Goal: Task Accomplishment & Management: Use online tool/utility

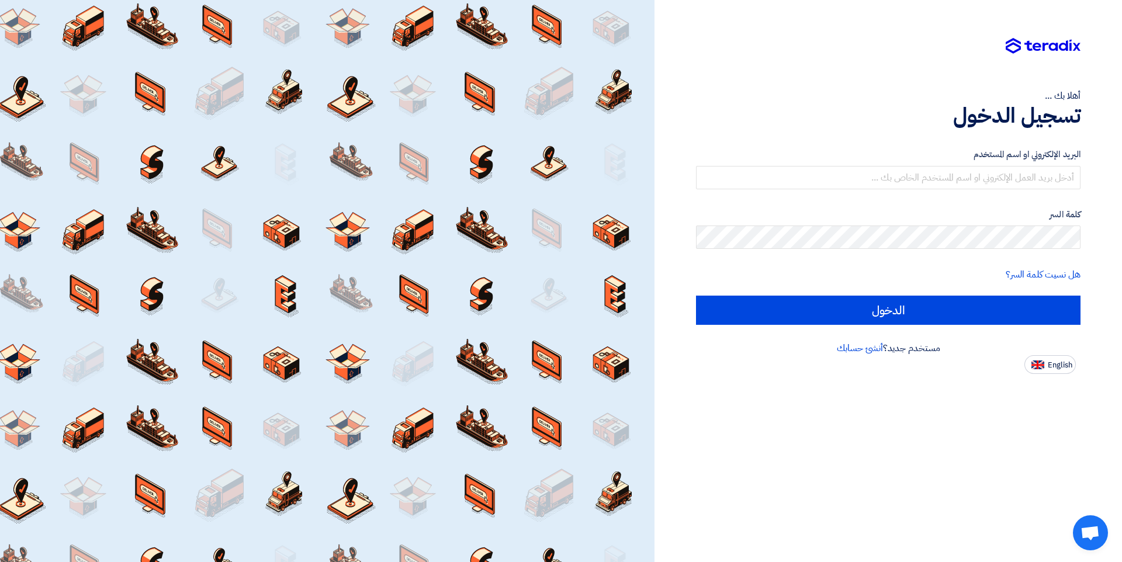
type input "QANNAS@TALL-ALANWAR.COM"
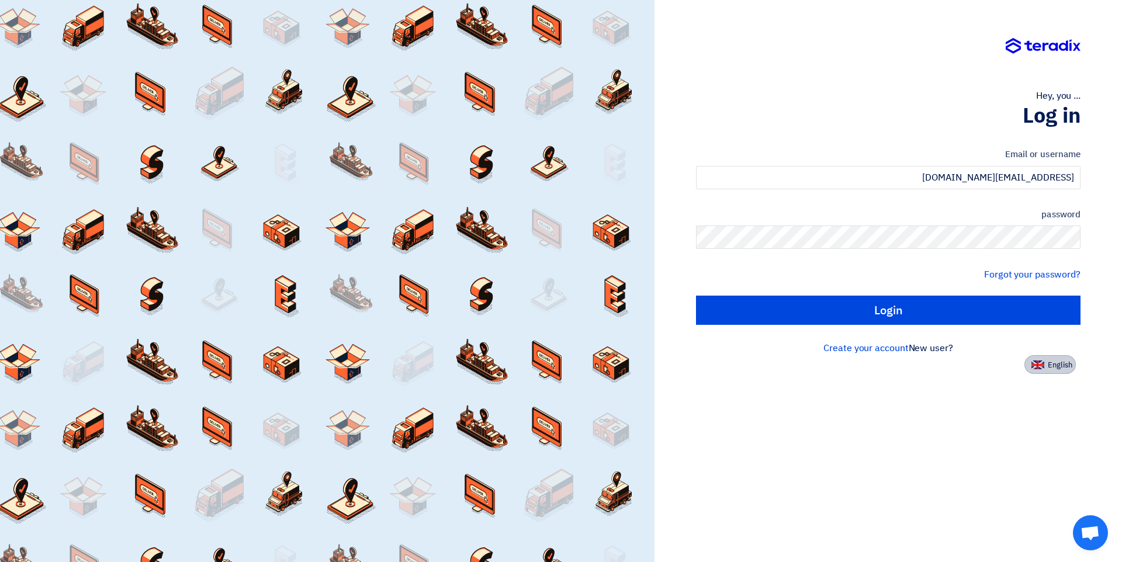
click at [1030, 359] on button "English" at bounding box center [1049, 364] width 51 height 19
type input "Sign in"
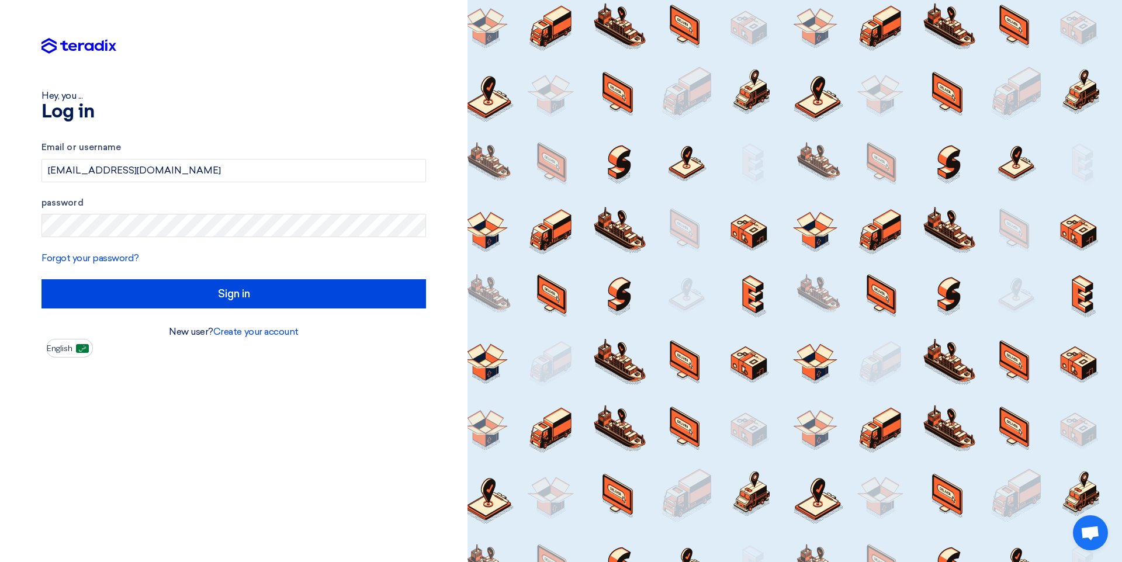
click at [151, 278] on form "Email or username QANNAS@TALL-ALANWAR.COM password Forgot your password? Sign in" at bounding box center [233, 225] width 384 height 168
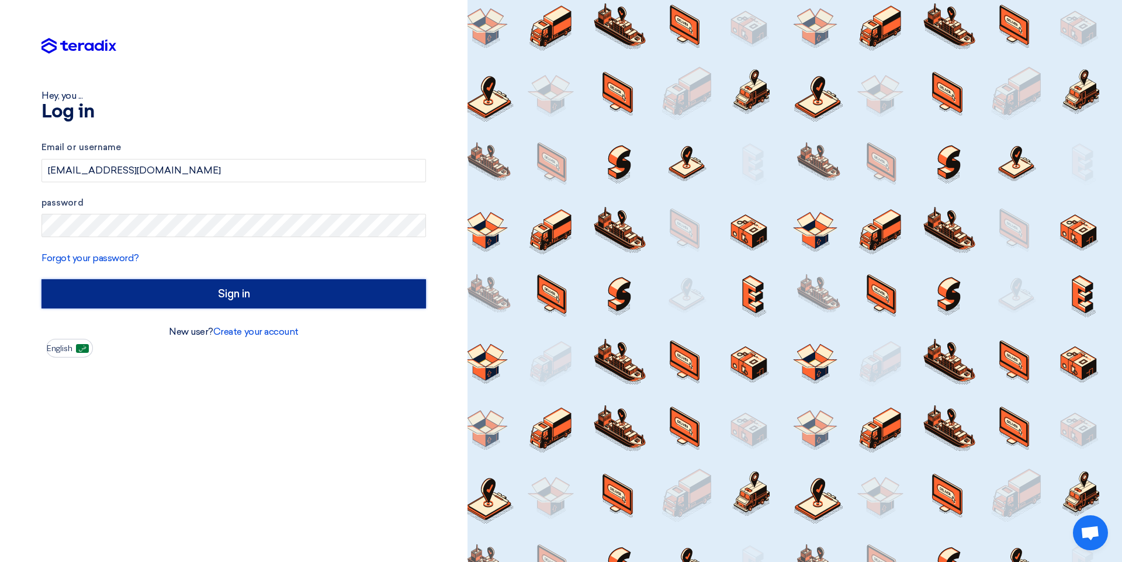
click at [192, 289] on input "Sign in" at bounding box center [233, 293] width 384 height 29
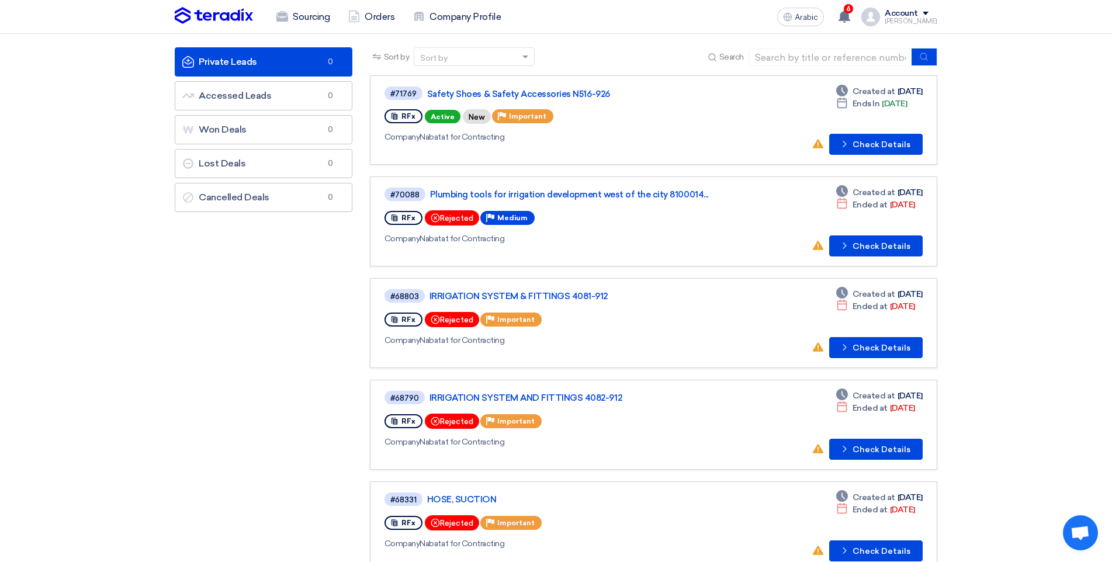
scroll to position [58, 0]
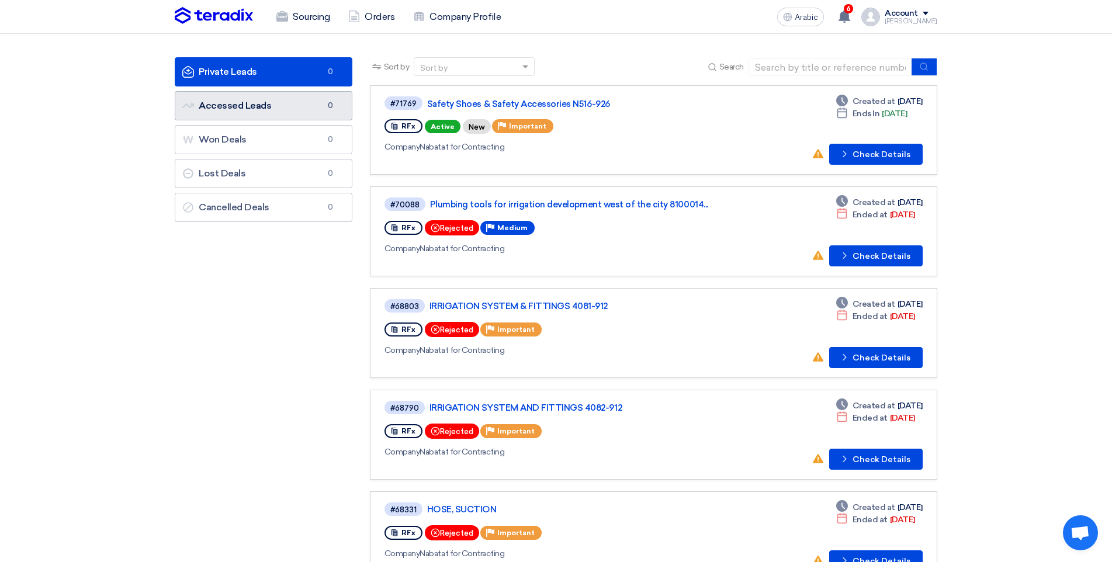
click at [285, 107] on link "Accessed Leads Accessed Leads 0" at bounding box center [264, 105] width 178 height 29
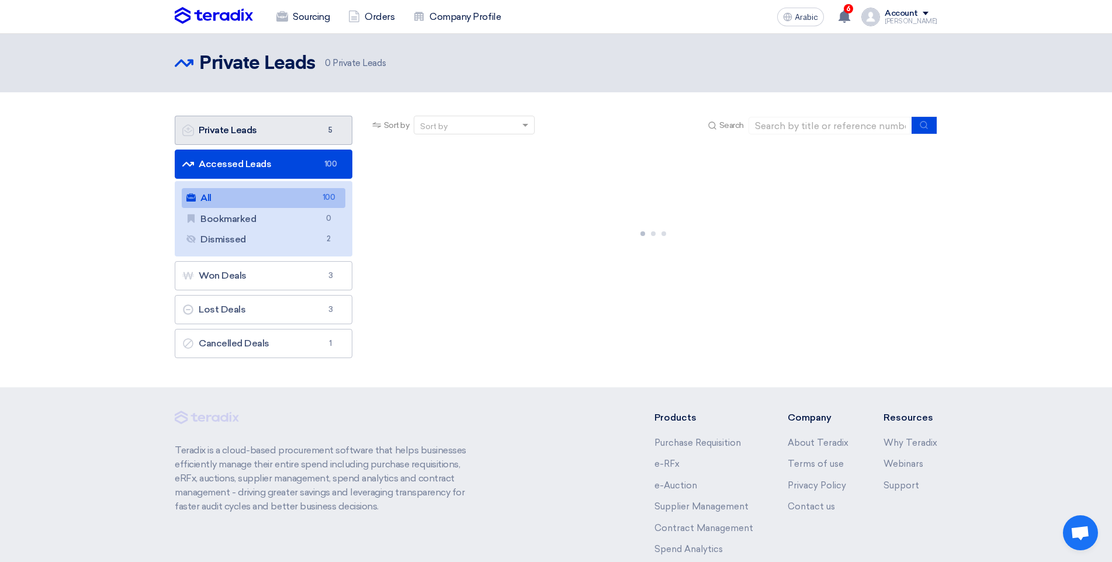
click at [301, 135] on link "Private Leads Private Leads 5" at bounding box center [264, 130] width 178 height 29
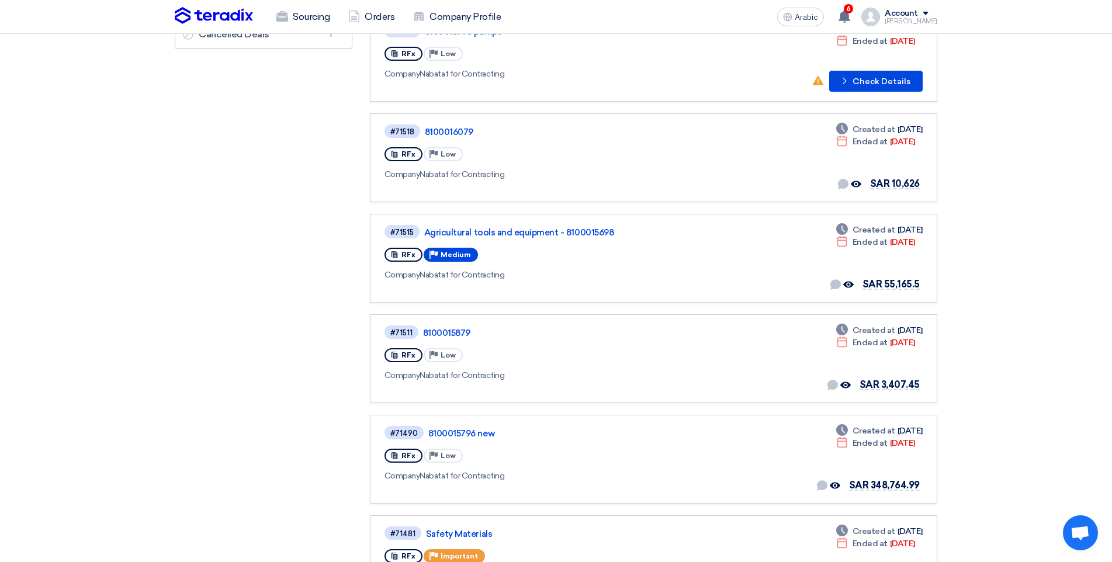
scroll to position [234, 0]
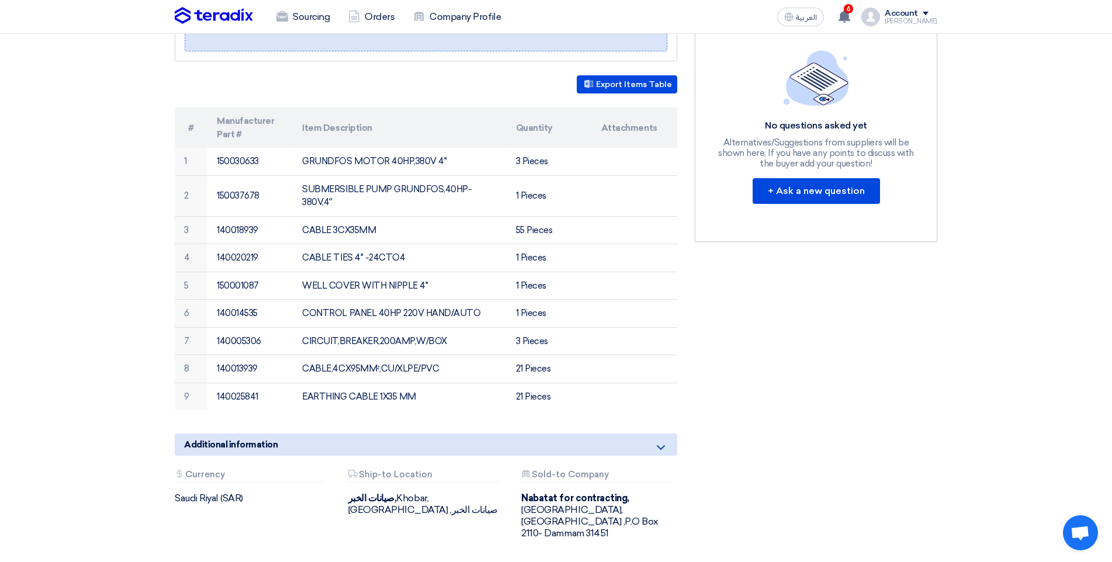
scroll to position [292, 0]
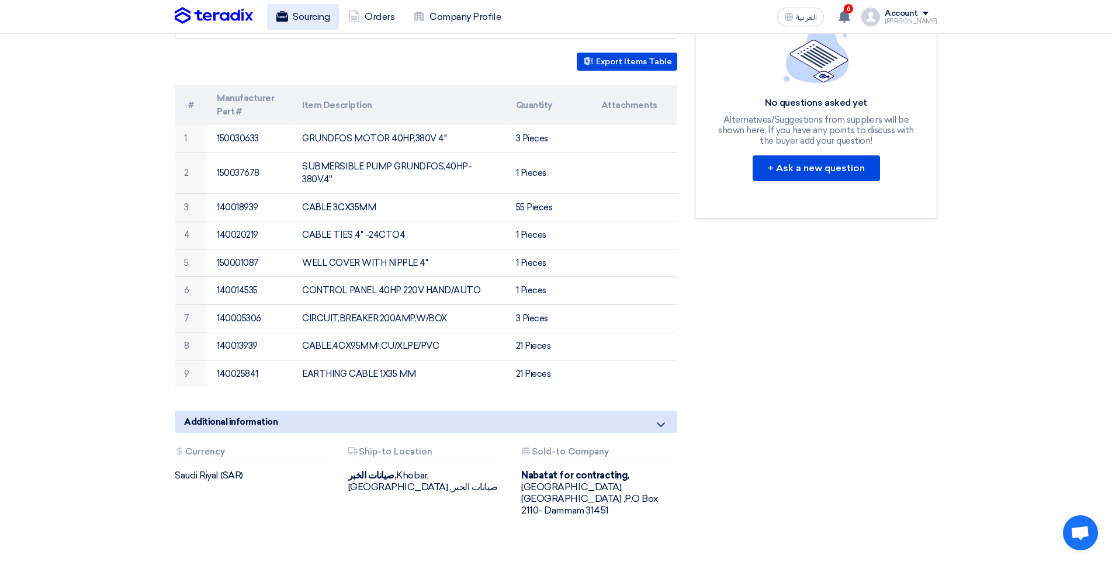
click at [311, 13] on link "Sourcing" at bounding box center [303, 17] width 72 height 26
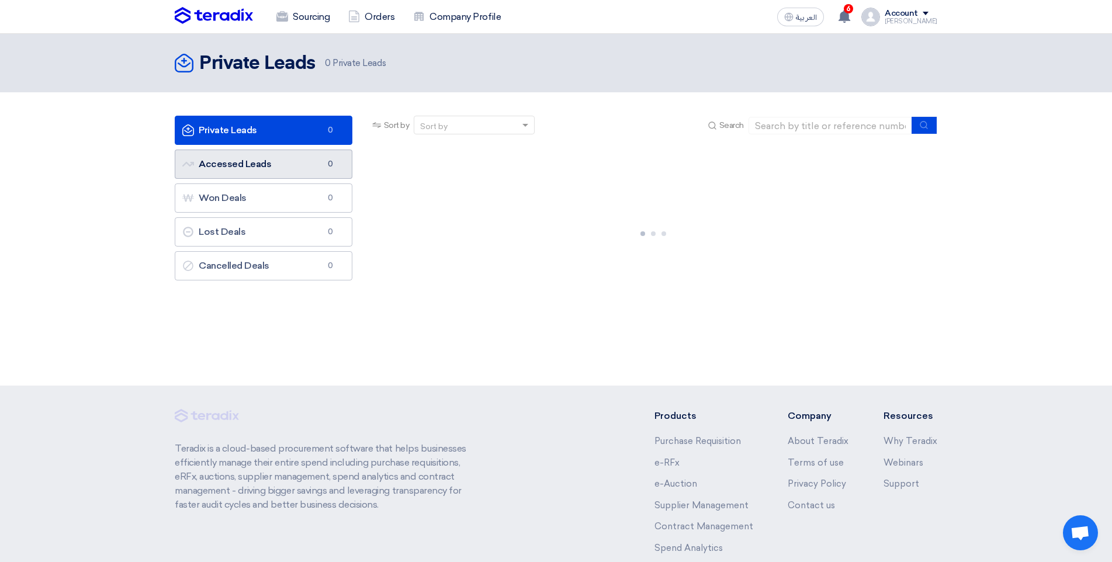
click at [272, 163] on link "Accessed Leads Accessed Leads 0" at bounding box center [264, 164] width 178 height 29
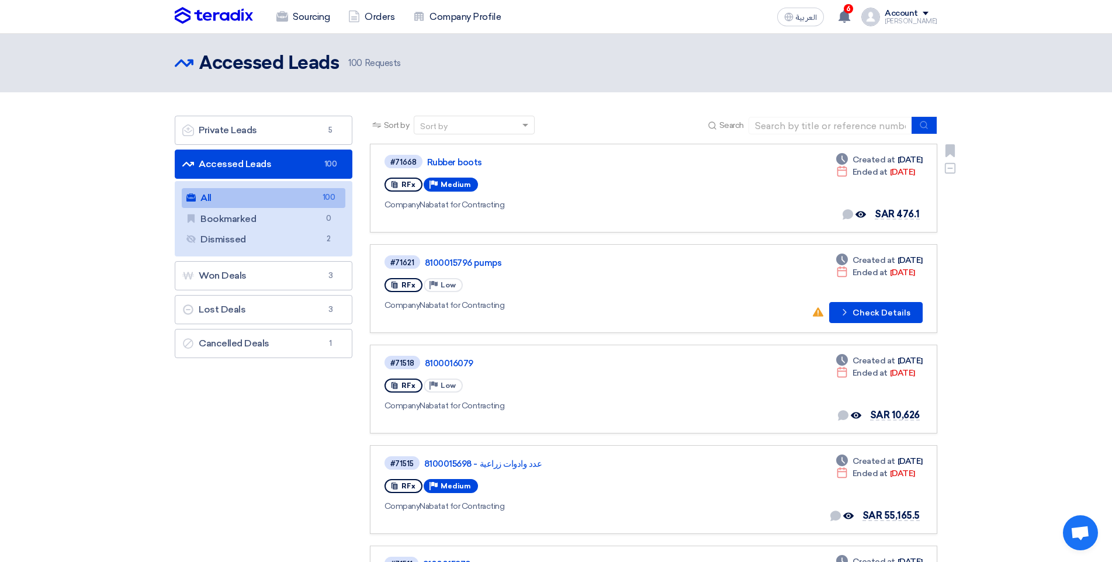
click at [691, 186] on div "RFx Priority Medium" at bounding box center [552, 184] width 337 height 19
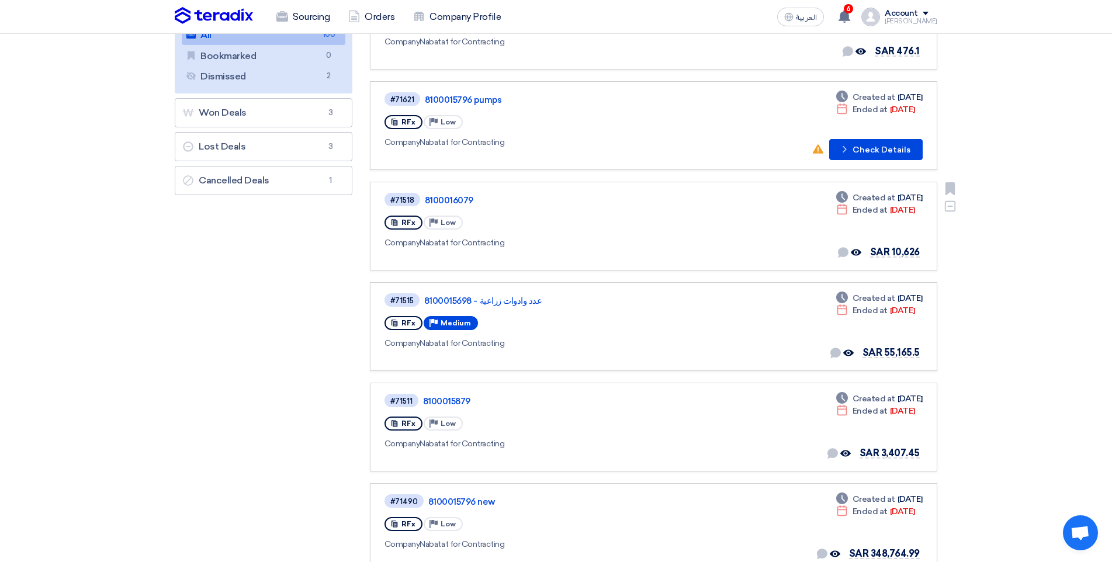
scroll to position [175, 0]
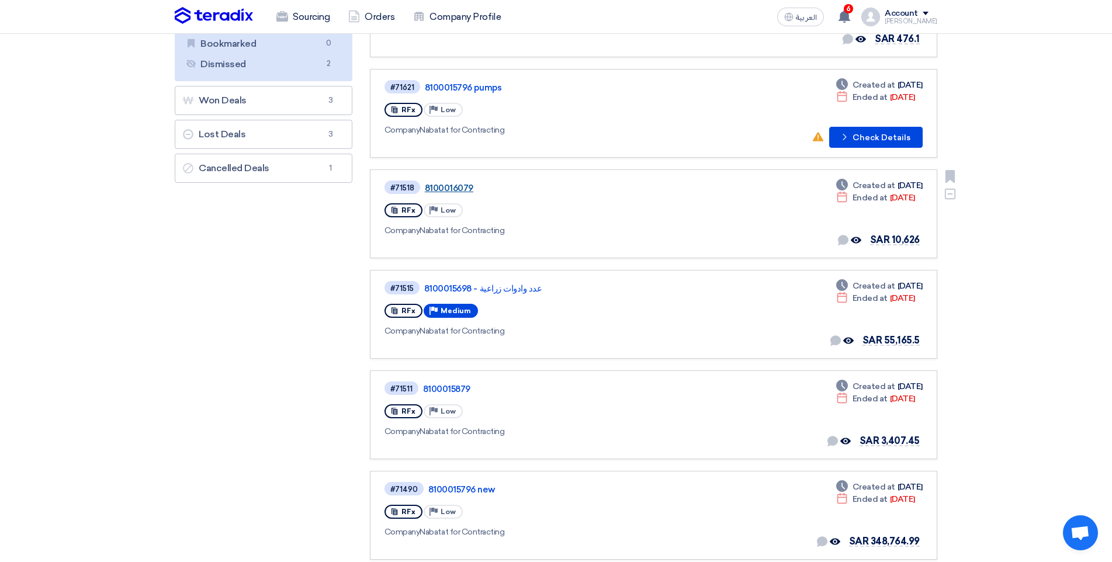
click at [452, 190] on link "8100016079" at bounding box center [571, 188] width 292 height 11
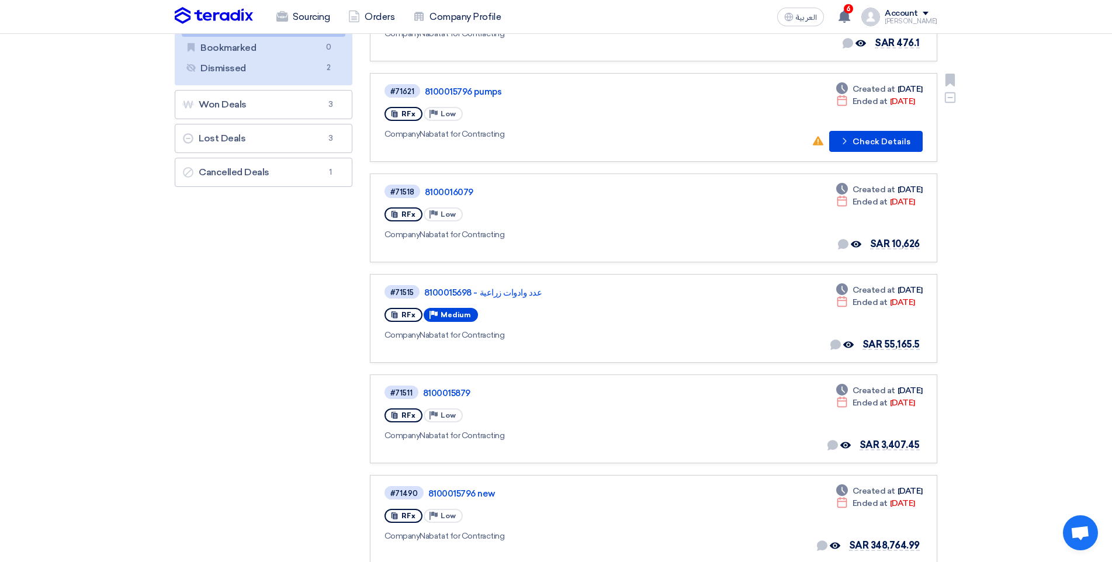
scroll to position [175, 0]
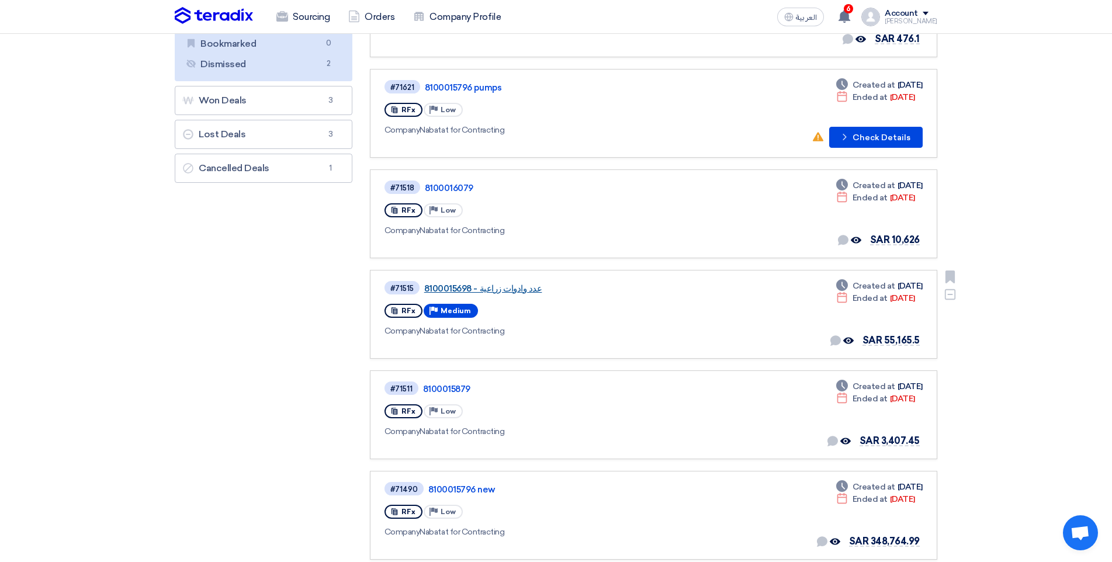
click at [505, 290] on link "عدد وادوات زراعية - 8100015698" at bounding box center [570, 288] width 292 height 11
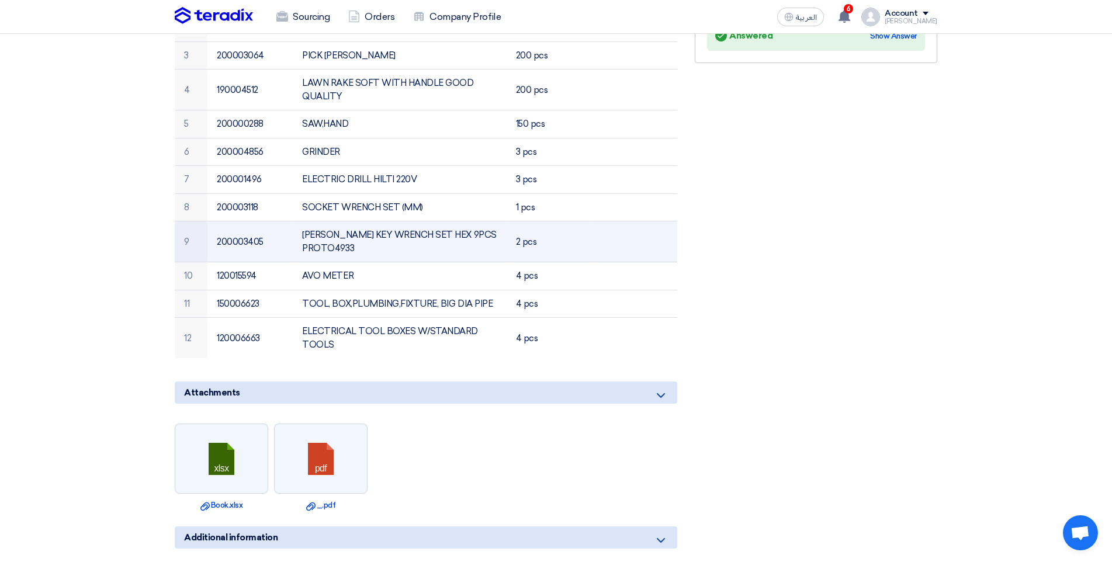
scroll to position [409, 0]
